Goal: Purchase product/service

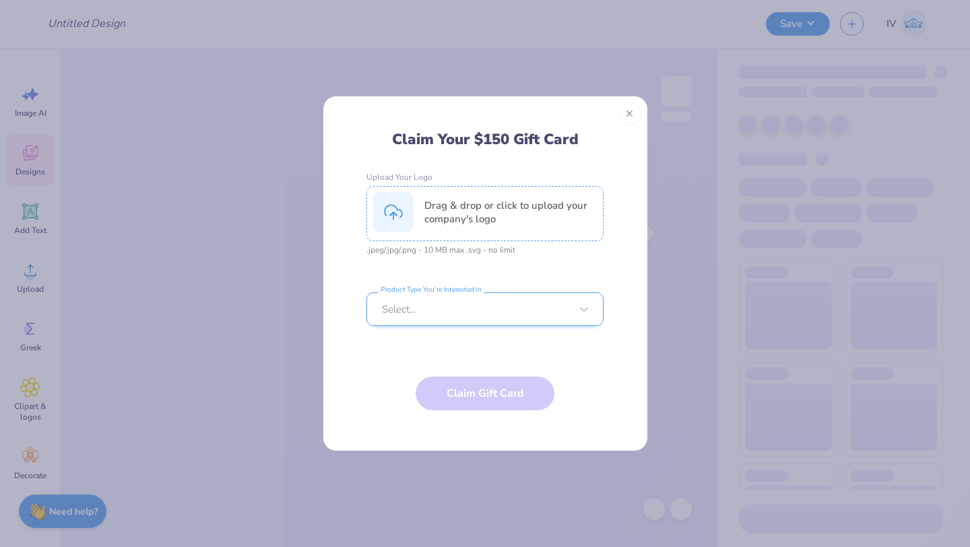
click at [517, 308] on div at bounding box center [476, 309] width 189 height 15
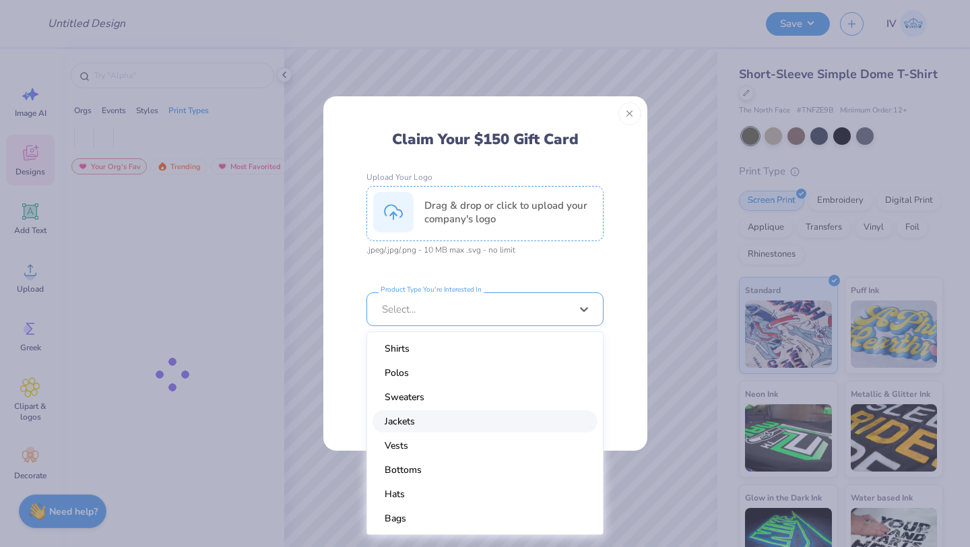
scroll to position [25, 0]
click at [413, 472] on div "Hats" at bounding box center [484, 469] width 225 height 22
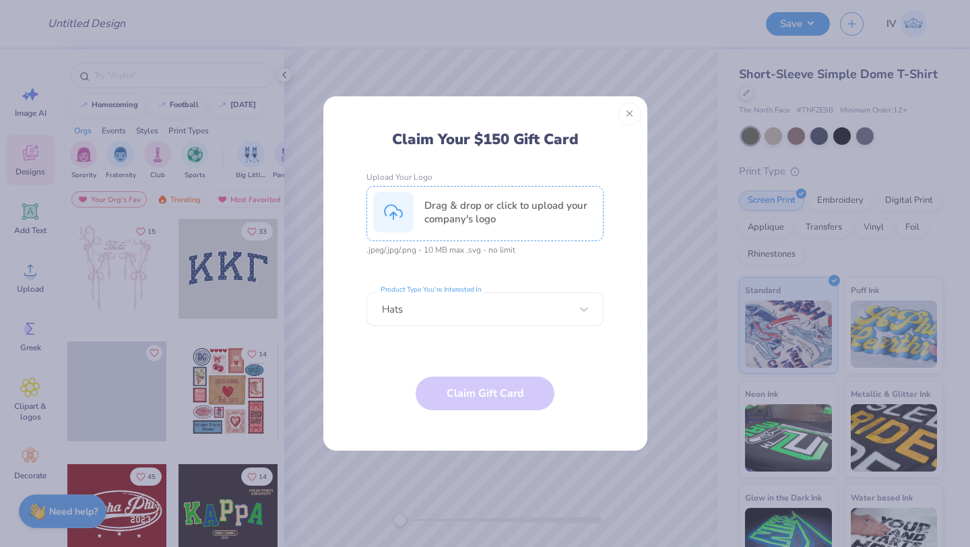
click at [454, 210] on div "Drag & drop or click to upload your company's logo" at bounding box center [510, 212] width 172 height 27
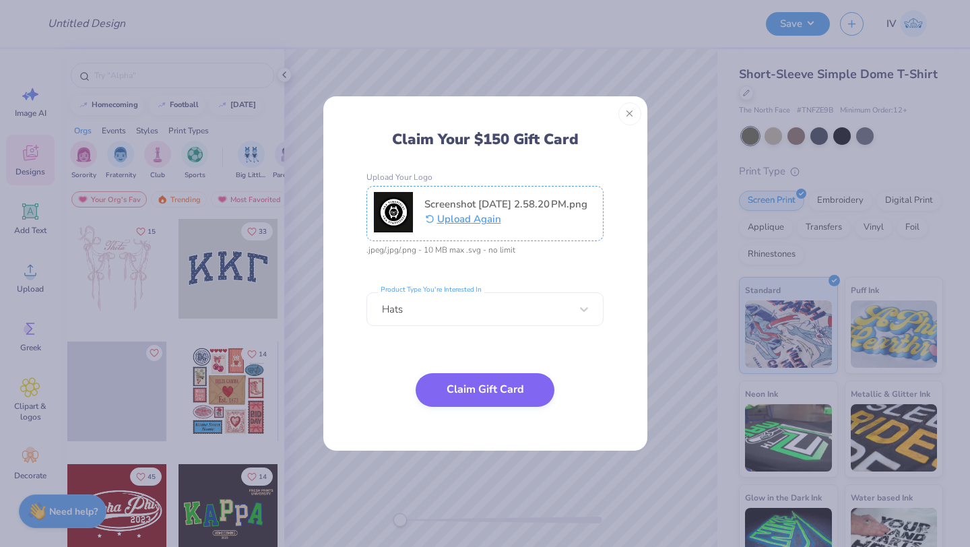
click at [478, 390] on button "Claim Gift Card" at bounding box center [485, 390] width 139 height 34
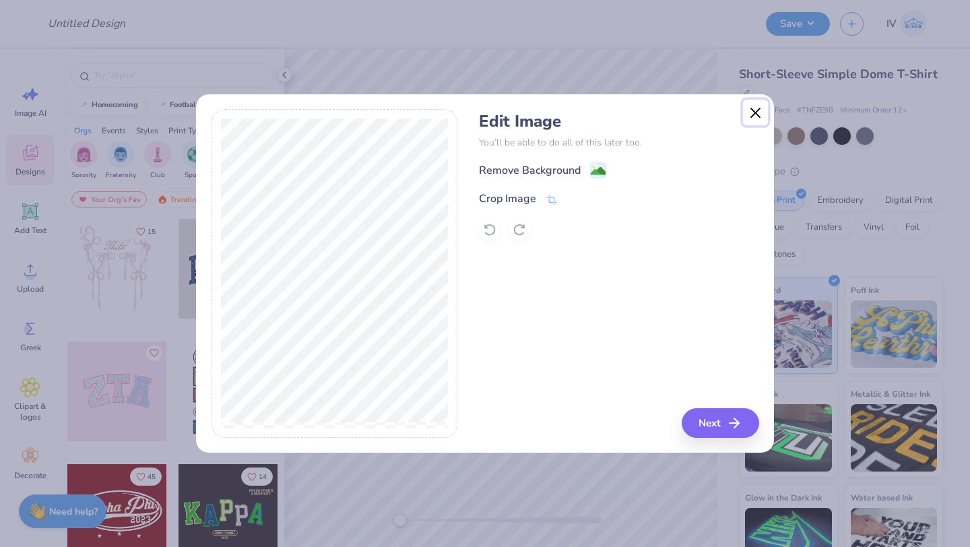
click at [756, 115] on button "Close" at bounding box center [756, 113] width 26 height 26
